Goal: Check status: Check status

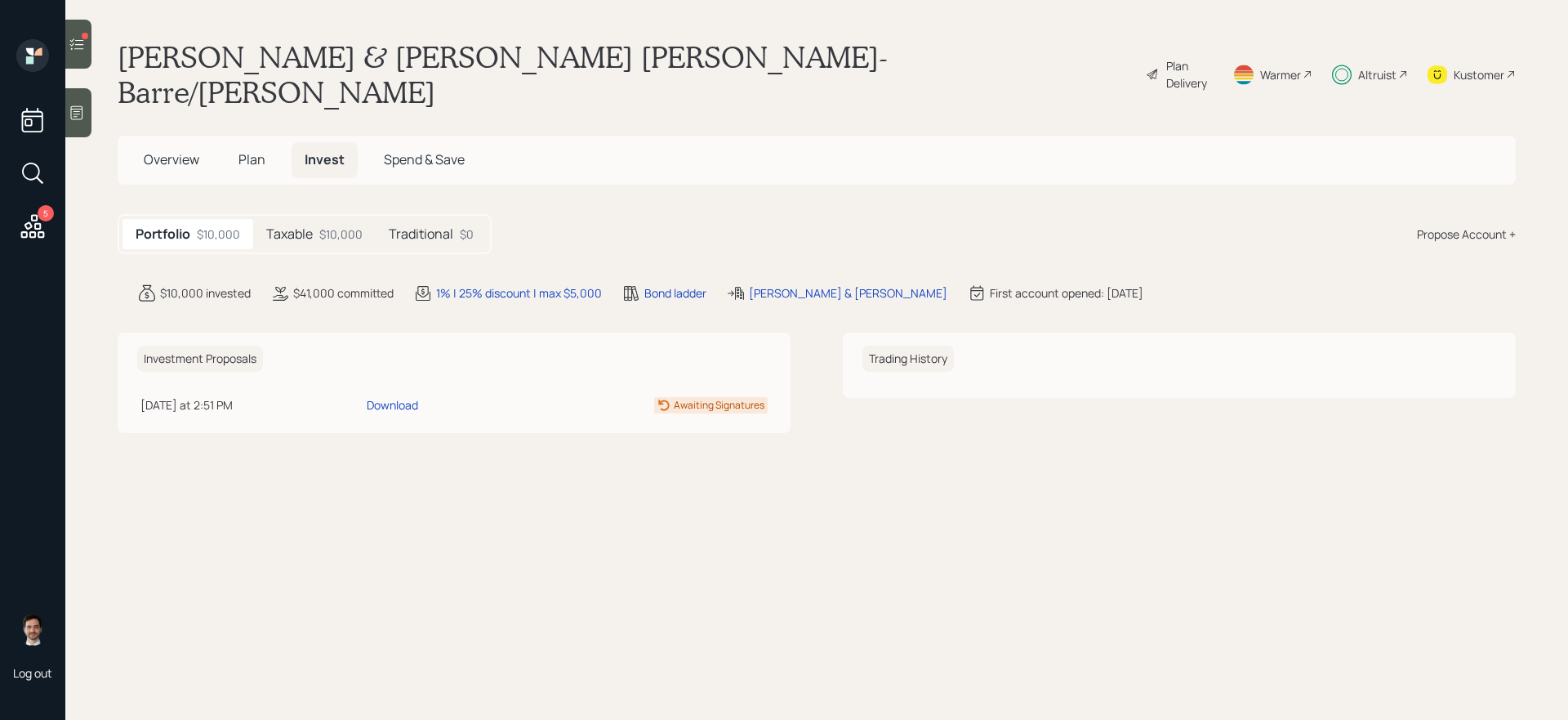
click at [321, 219] on div "Taxable $10,000" at bounding box center [314, 234] width 122 height 30
